Goal: Task Accomplishment & Management: Manage account settings

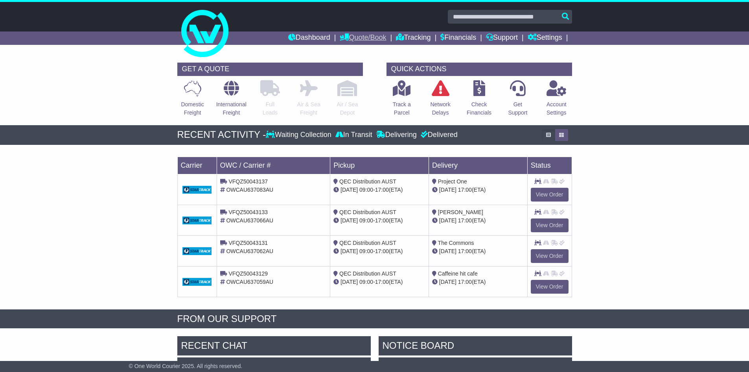
click at [360, 38] on link "Quote/Book" at bounding box center [363, 37] width 46 height 13
click at [400, 37] on link "Tracking" at bounding box center [413, 37] width 35 height 13
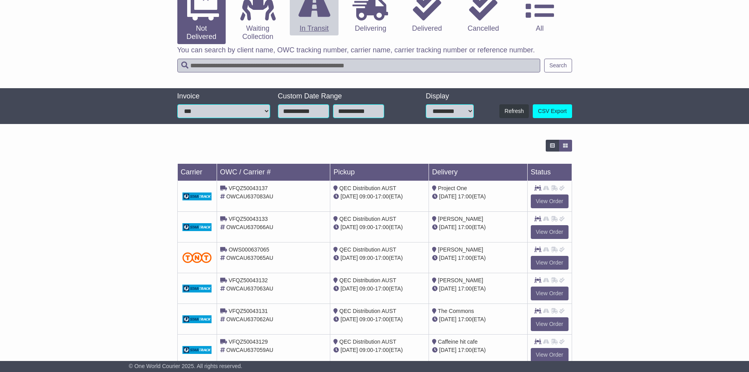
scroll to position [114, 0]
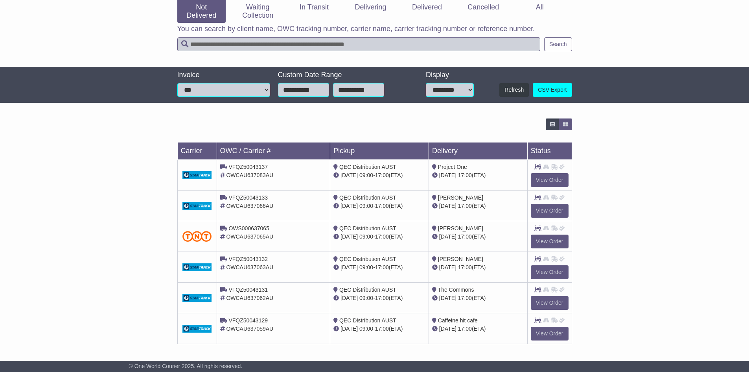
drag, startPoint x: 411, startPoint y: 267, endPoint x: 184, endPoint y: 175, distance: 245.3
click at [184, 175] on tbody "VFQZ50043137 OWCAU637083AU QEC Distribution AUST 25 Aug 09:00 - 17:00 (ETA) Pro…" at bounding box center [374, 252] width 395 height 184
click at [639, 218] on div "Loading... No bookings found Carrier OWC / Carrier # Pickup Delivery Status VFQ…" at bounding box center [374, 235] width 749 height 242
click at [148, 260] on div "Loading... No bookings found Carrier OWC / Carrier # Pickup Delivery Status VFQ…" at bounding box center [374, 235] width 749 height 242
click at [644, 197] on div "Loading... No bookings found Carrier OWC / Carrier # Pickup Delivery Status VFQ…" at bounding box center [374, 235] width 749 height 242
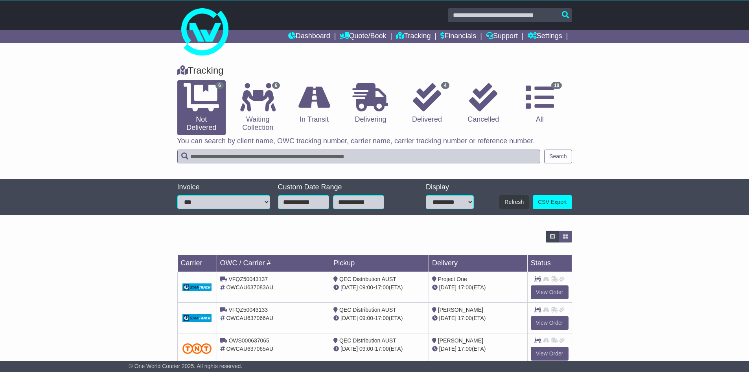
scroll to position [0, 0]
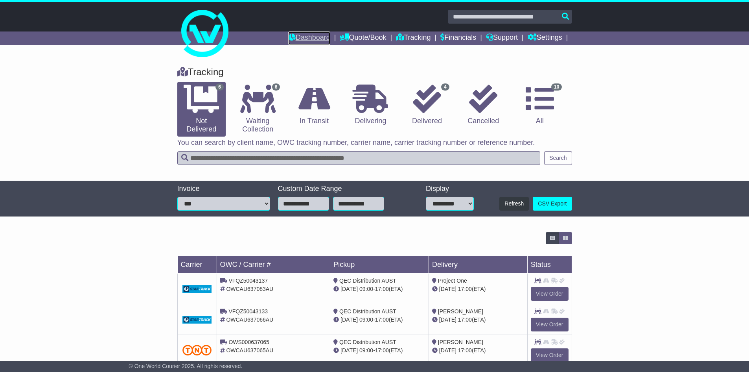
click at [293, 37] on link "Dashboard" at bounding box center [309, 37] width 42 height 13
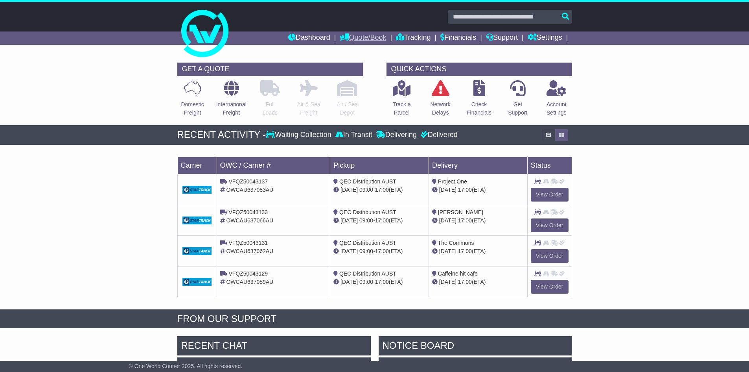
click at [346, 39] on link "Quote/Book" at bounding box center [363, 37] width 46 height 13
click at [351, 68] on link "Saved Quotes" at bounding box center [371, 69] width 62 height 9
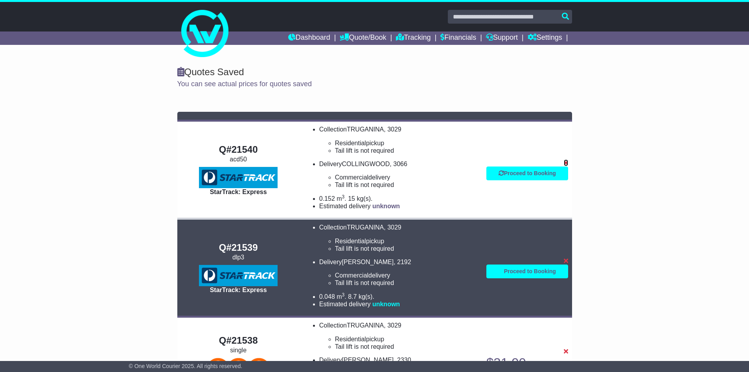
click at [567, 163] on icon at bounding box center [566, 162] width 4 height 6
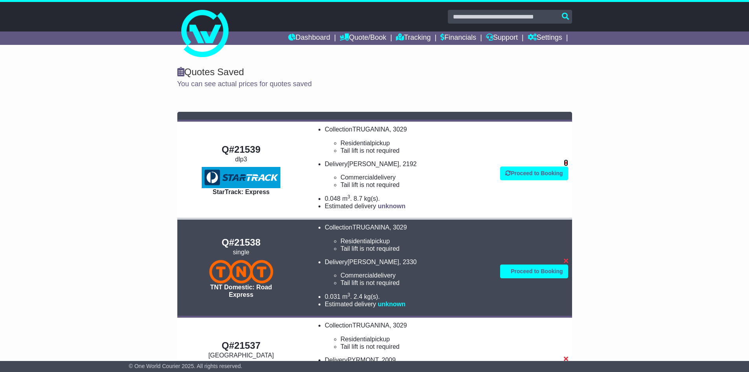
click at [567, 163] on icon at bounding box center [566, 162] width 4 height 6
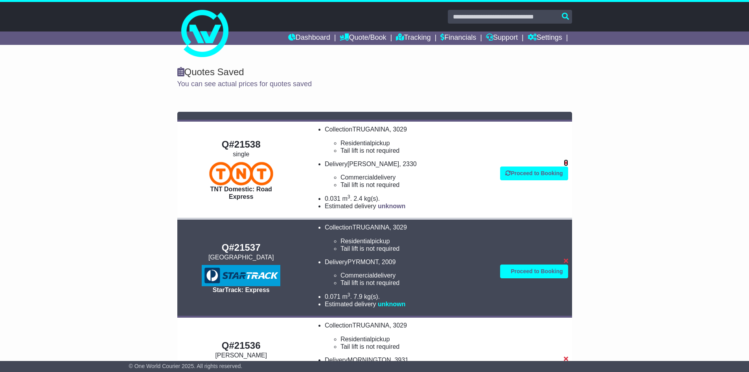
click at [567, 163] on icon at bounding box center [566, 162] width 4 height 6
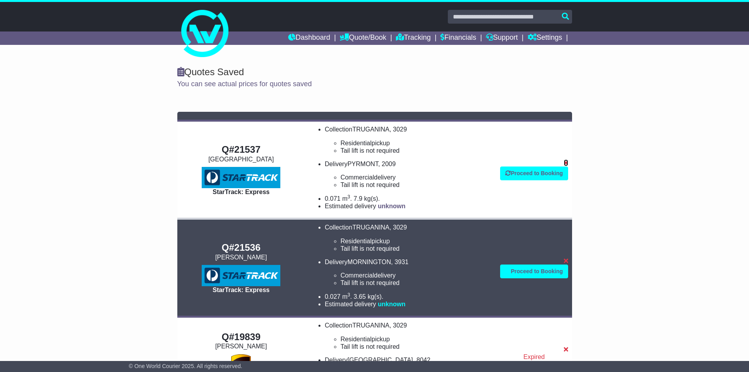
click at [567, 163] on icon at bounding box center [566, 162] width 4 height 6
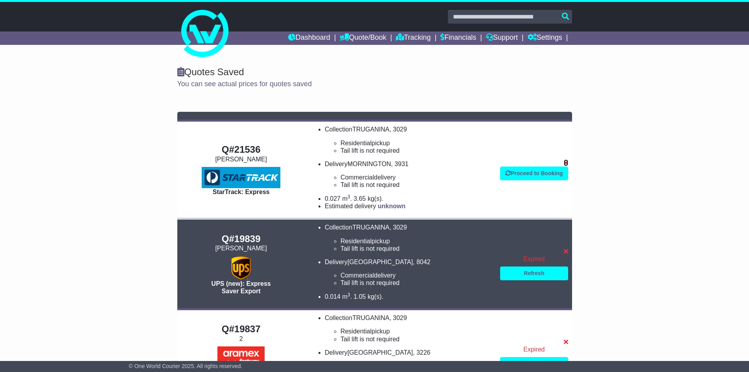
click at [567, 163] on icon at bounding box center [566, 162] width 4 height 6
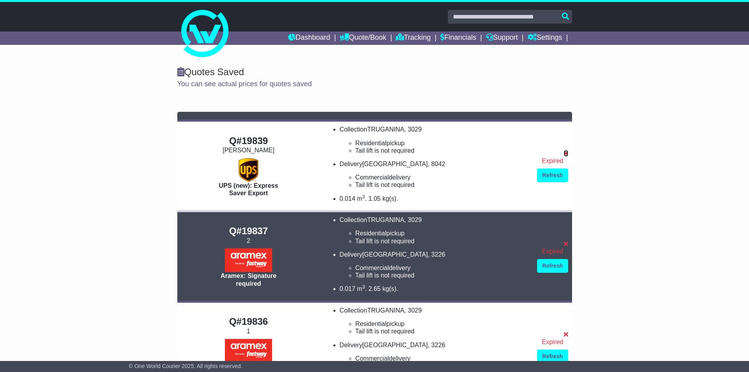
click at [566, 155] on icon at bounding box center [566, 153] width 4 height 6
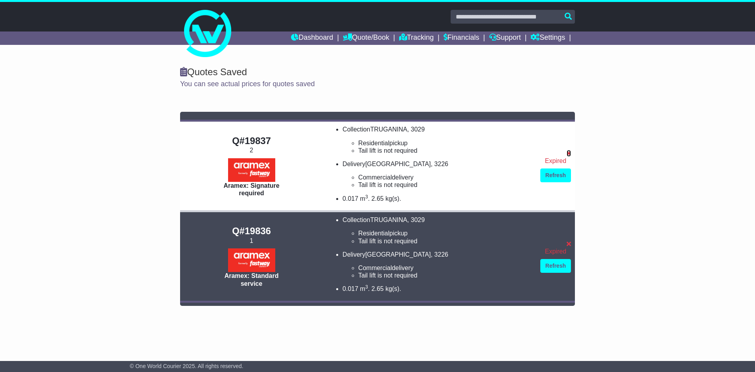
click at [567, 154] on icon at bounding box center [569, 153] width 4 height 6
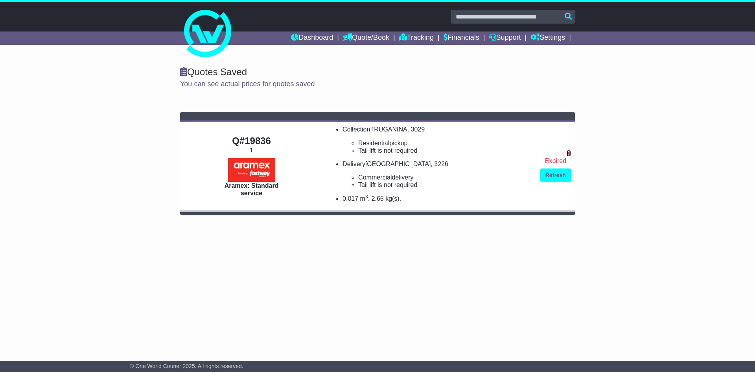
click at [567, 154] on icon at bounding box center [569, 153] width 4 height 6
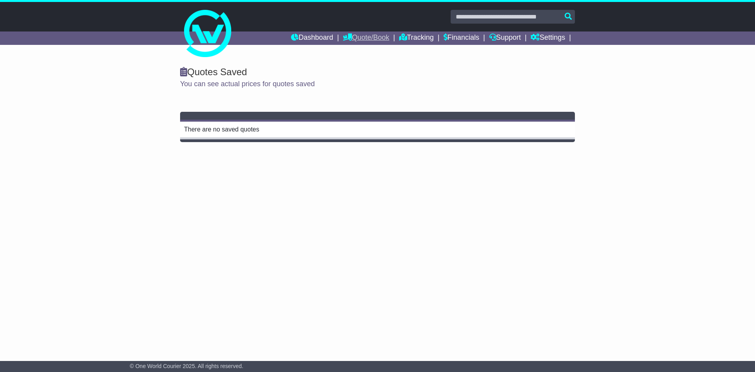
click at [363, 41] on link "Quote/Book" at bounding box center [366, 37] width 46 height 13
click at [347, 75] on link "Drafts" at bounding box center [374, 77] width 62 height 9
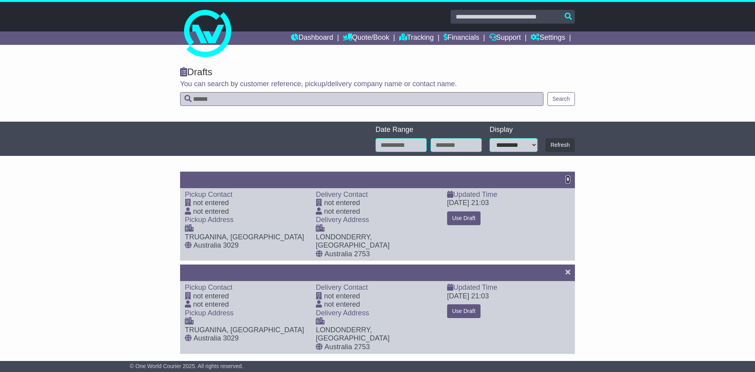
click at [569, 179] on icon at bounding box center [568, 178] width 5 height 7
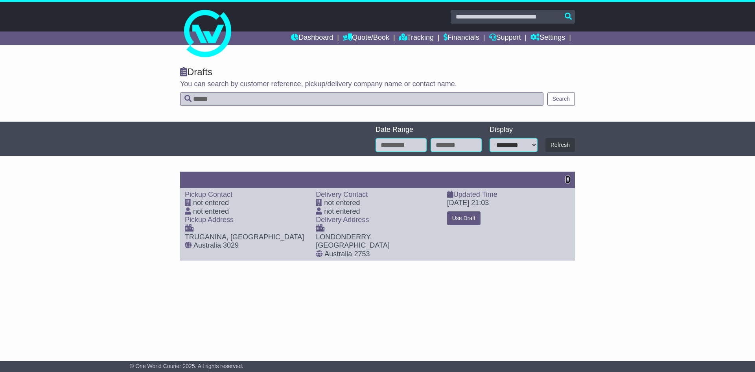
click at [568, 177] on icon at bounding box center [568, 178] width 5 height 7
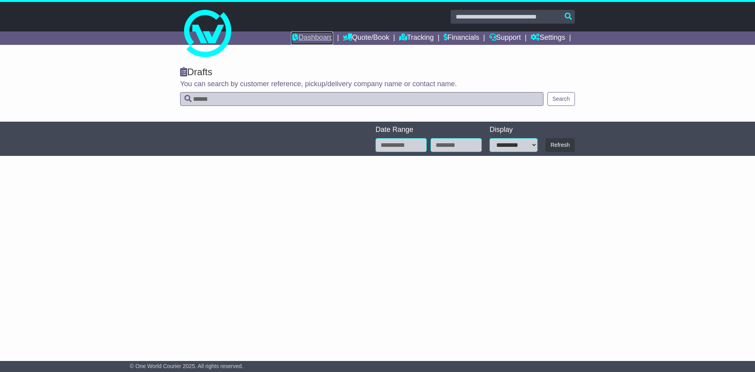
click at [296, 36] on link "Dashboard" at bounding box center [312, 37] width 42 height 13
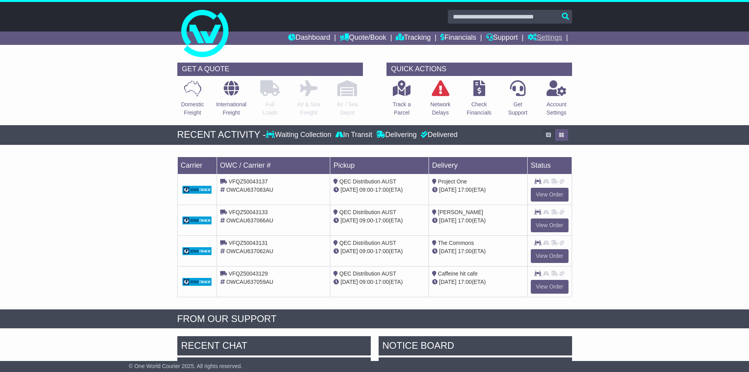
click at [557, 41] on link "Settings" at bounding box center [545, 37] width 35 height 13
click at [546, 49] on link "Settings" at bounding box center [559, 51] width 62 height 9
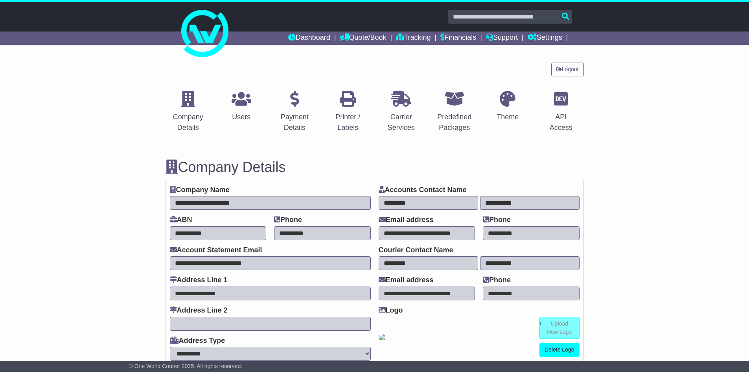
select select "**********"
select select "**"
click at [562, 70] on link "Logout" at bounding box center [567, 70] width 33 height 14
